Goal: Task Accomplishment & Management: Use online tool/utility

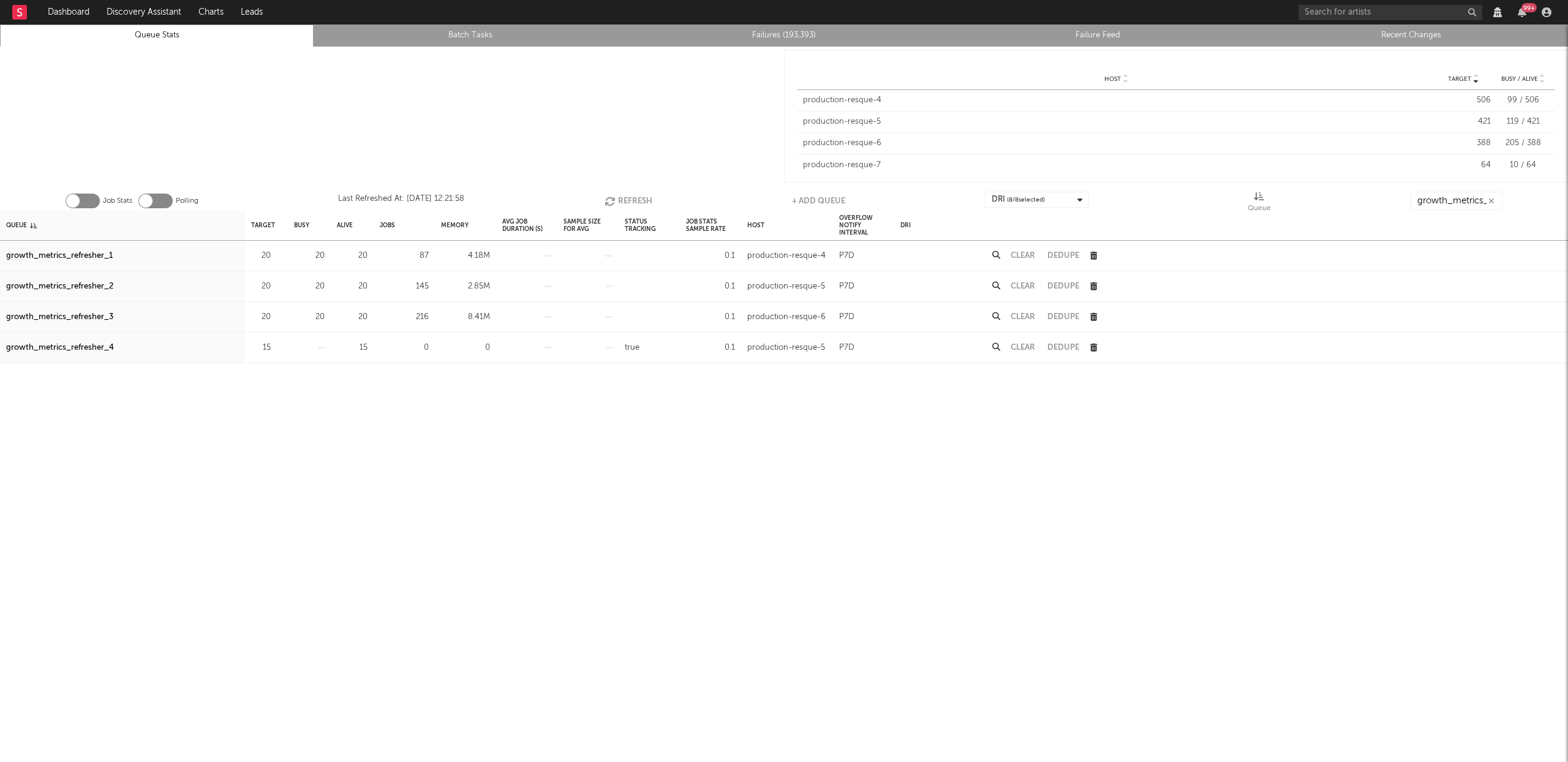
click at [637, 194] on button "Refresh" at bounding box center [628, 201] width 48 height 18
click at [643, 192] on button "Refresh" at bounding box center [630, 201] width 48 height 18
click at [1453, 204] on input "growth_metrics_refre" at bounding box center [1456, 201] width 92 height 18
click at [632, 201] on button "Refresh" at bounding box center [628, 201] width 48 height 18
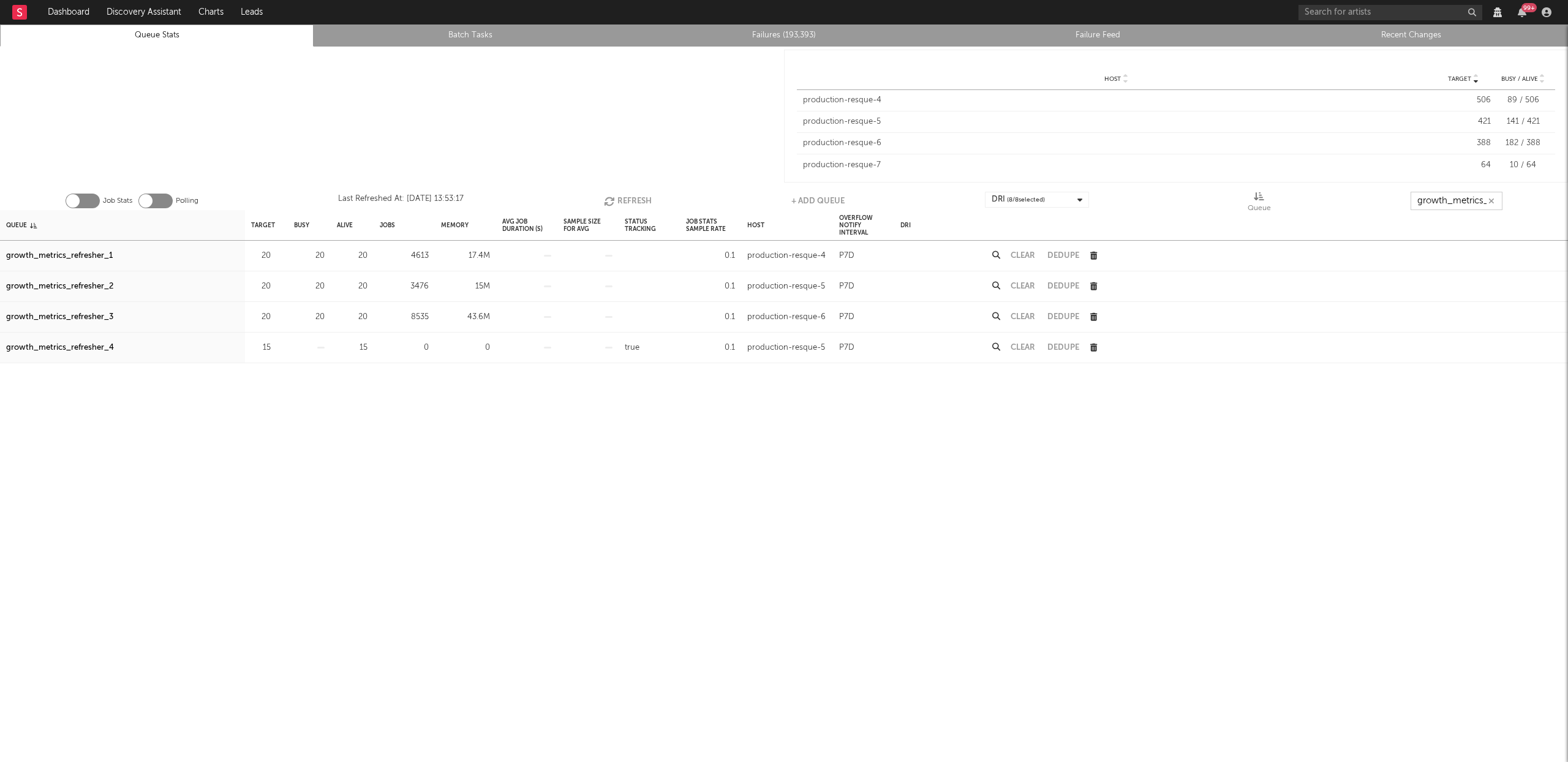
click at [628, 198] on button "Refresh" at bounding box center [628, 201] width 48 height 18
click at [633, 206] on button "Refresh" at bounding box center [629, 201] width 48 height 18
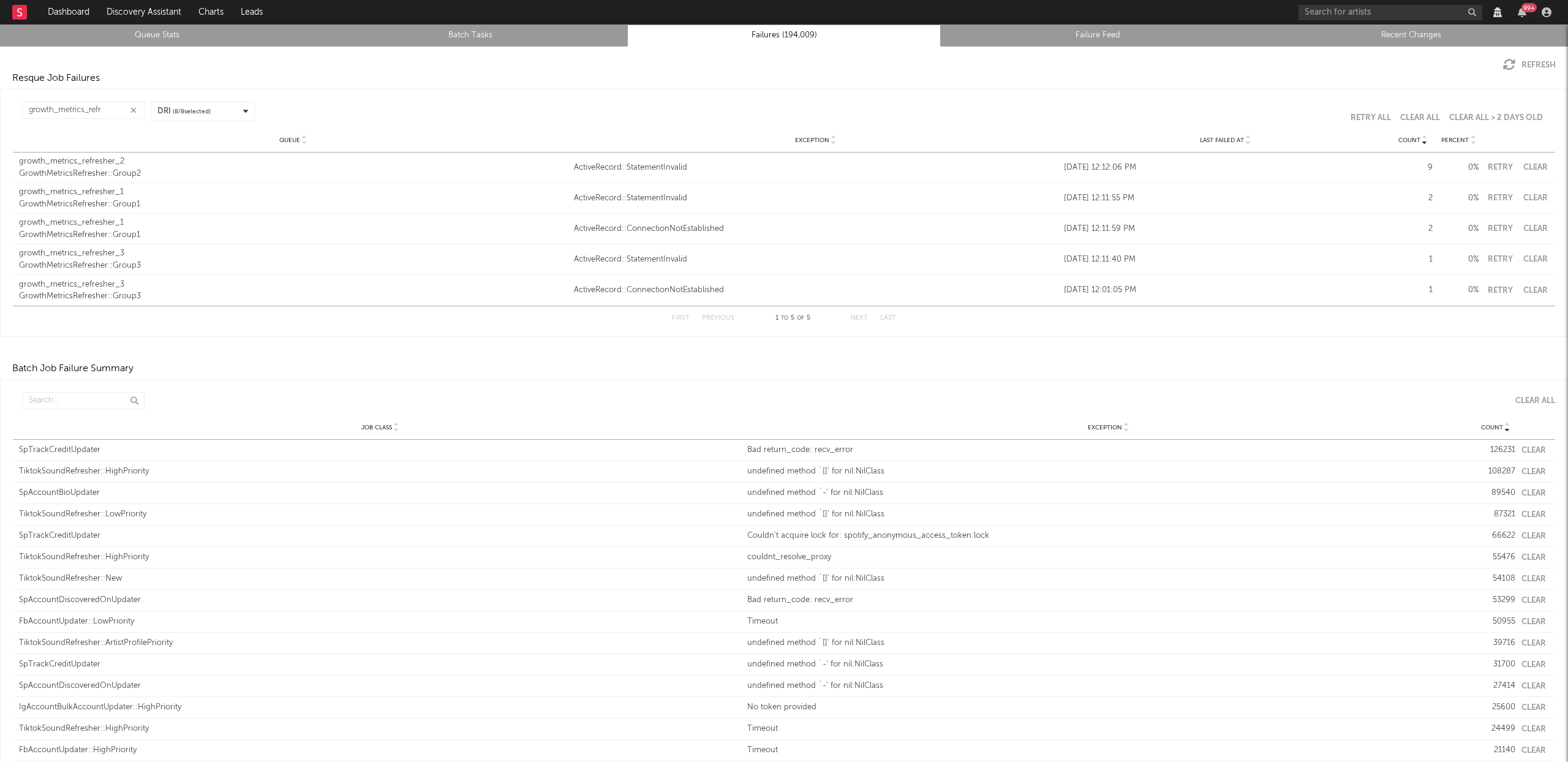
click at [1511, 65] on button "Refresh" at bounding box center [1528, 65] width 53 height 12
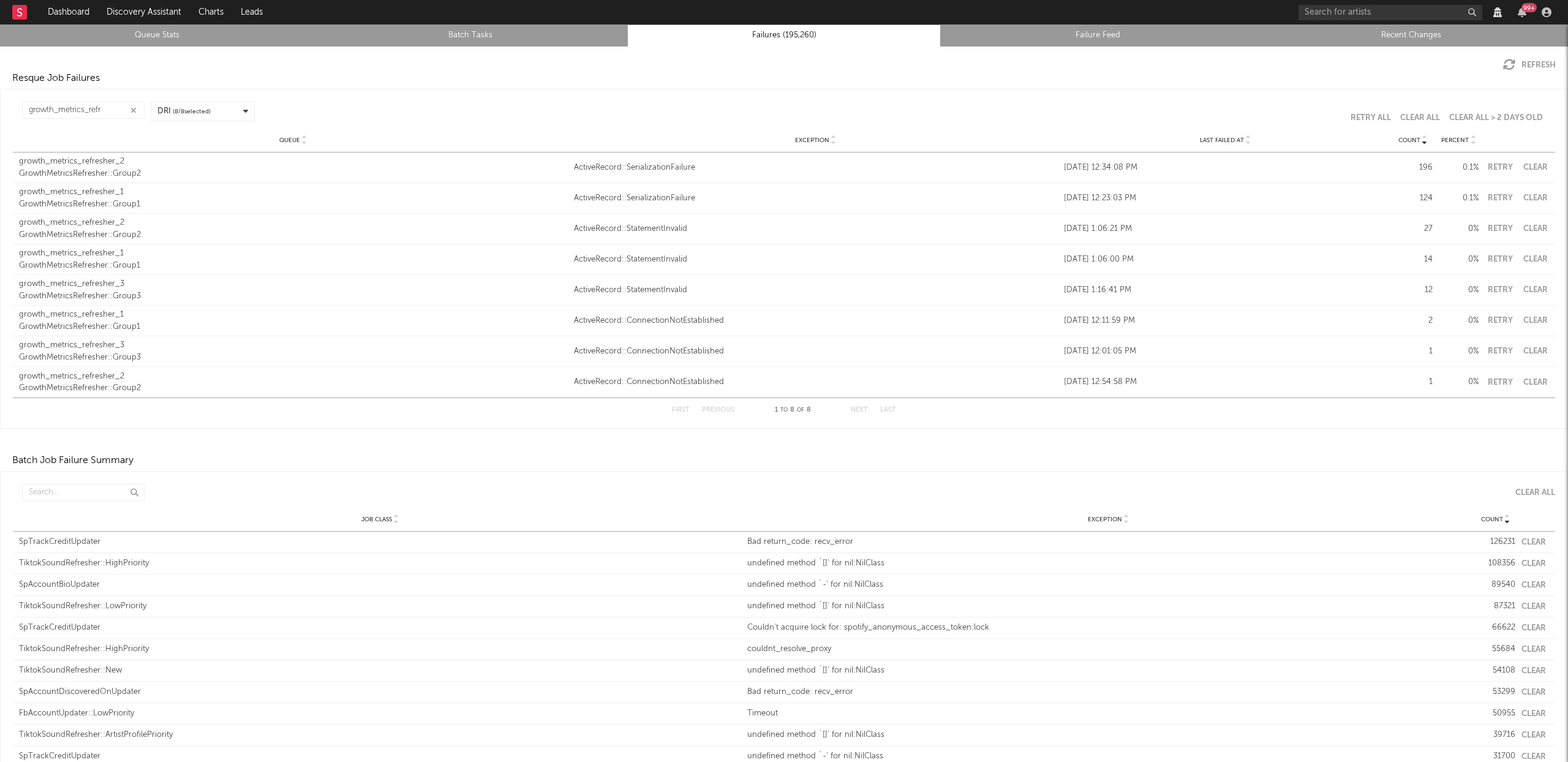
click at [1245, 144] on icon at bounding box center [1248, 142] width 6 height 5
click at [1484, 163] on button "Retry" at bounding box center [1499, 167] width 31 height 8
click at [1494, 198] on button "Retry" at bounding box center [1499, 198] width 31 height 8
click at [1494, 227] on button "Retry" at bounding box center [1499, 229] width 31 height 8
click at [1491, 260] on button "Retry" at bounding box center [1499, 260] width 31 height 8
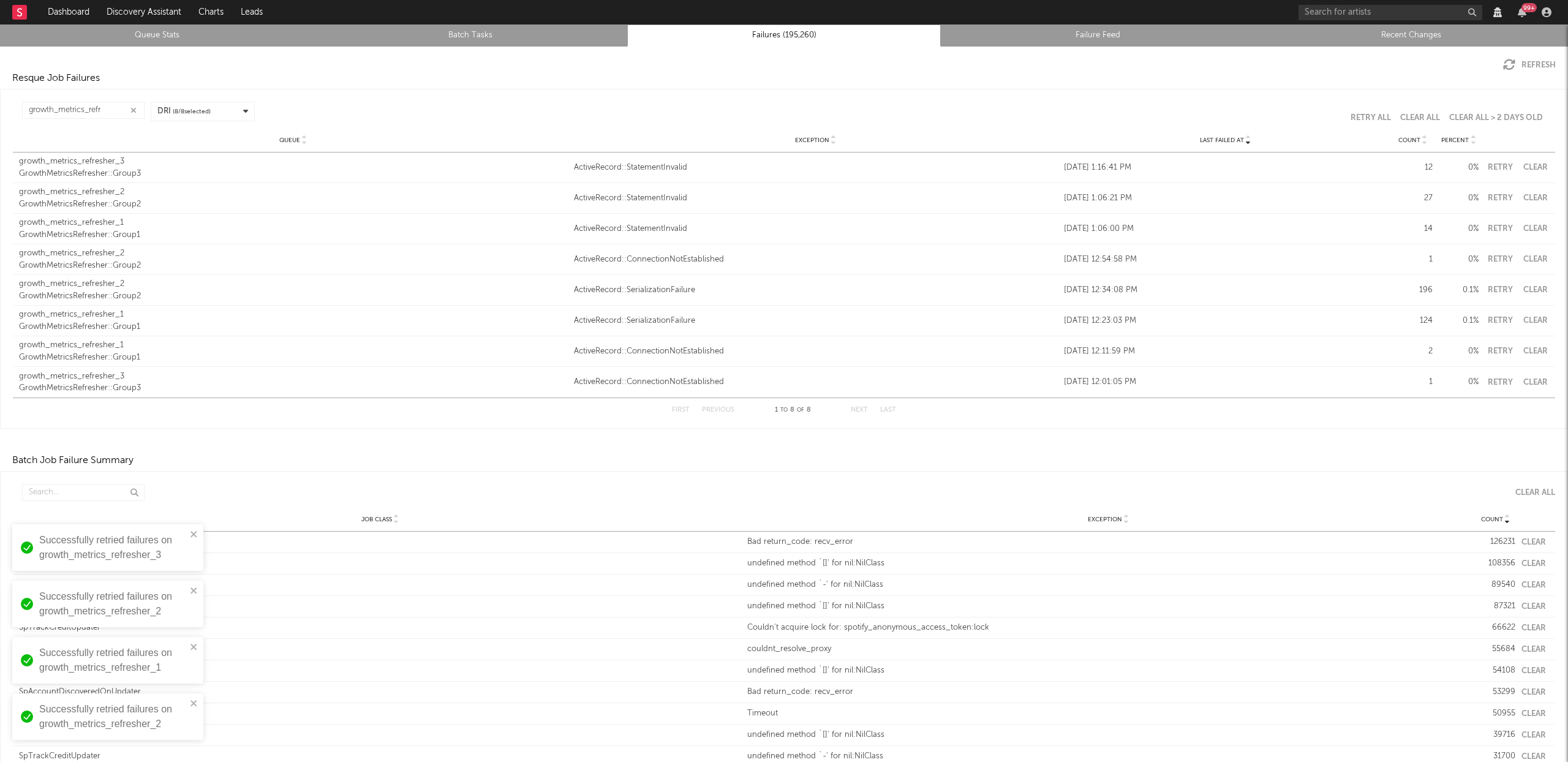
click at [1491, 290] on button "Retry" at bounding box center [1499, 289] width 31 height 8
click at [1491, 319] on button "Retry" at bounding box center [1499, 320] width 31 height 8
click at [1488, 353] on button "Retry" at bounding box center [1499, 351] width 31 height 8
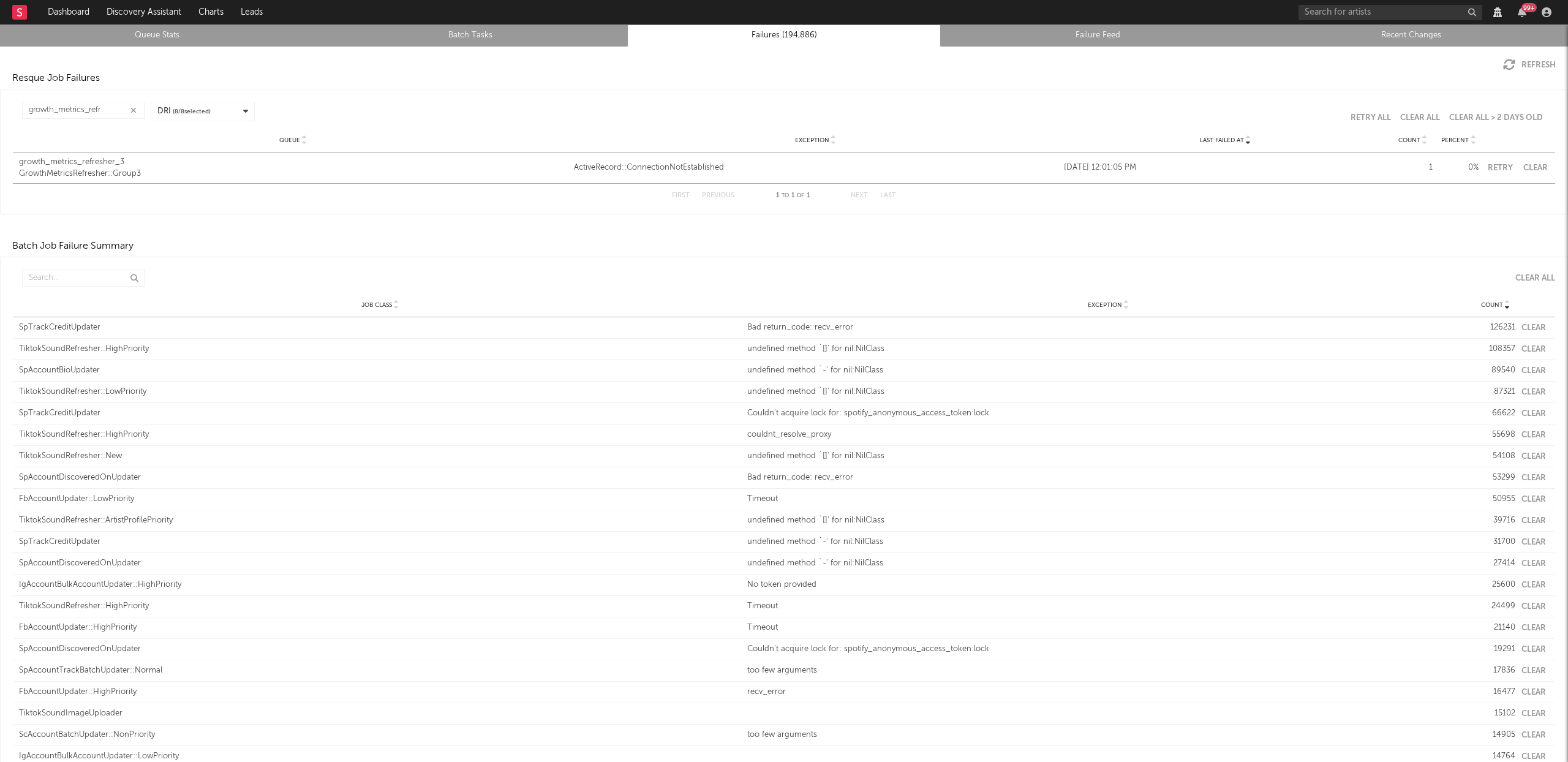
click at [1486, 164] on button "Retry" at bounding box center [1499, 168] width 31 height 8
